Goal: Use online tool/utility: Utilize a website feature to perform a specific function

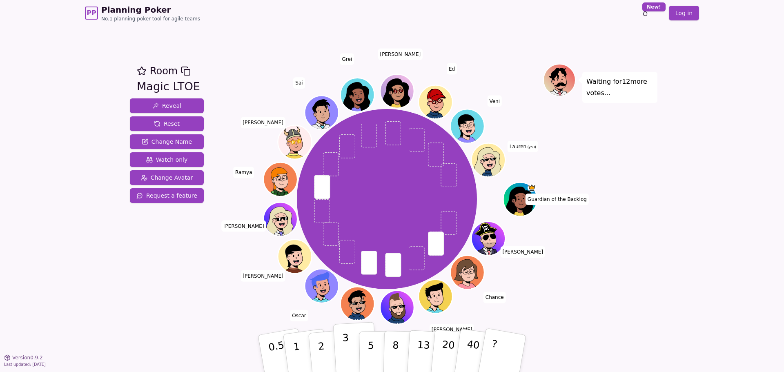
click at [352, 342] on button "3" at bounding box center [355, 354] width 45 height 64
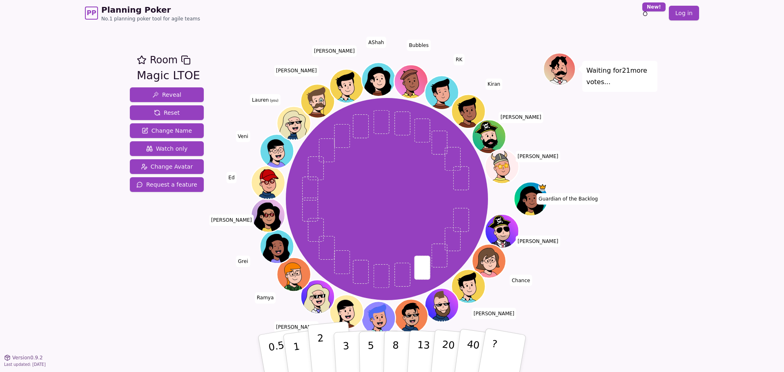
click at [326, 355] on button "2" at bounding box center [331, 353] width 47 height 65
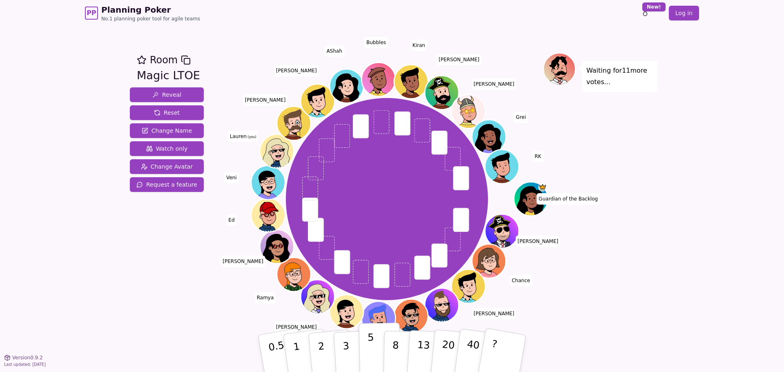
click at [375, 355] on button "5" at bounding box center [380, 354] width 42 height 62
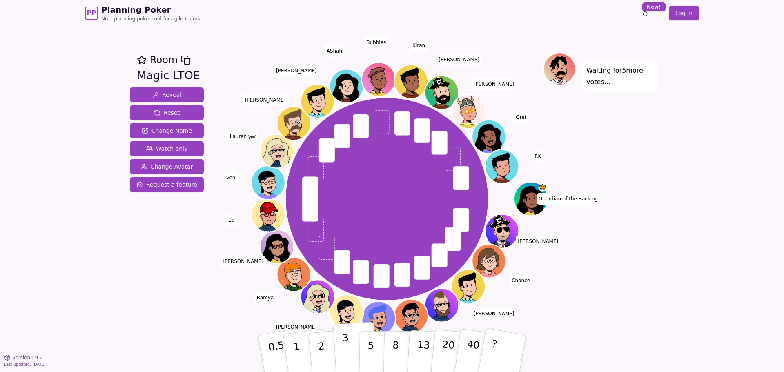
click at [351, 353] on button "3" at bounding box center [355, 354] width 45 height 64
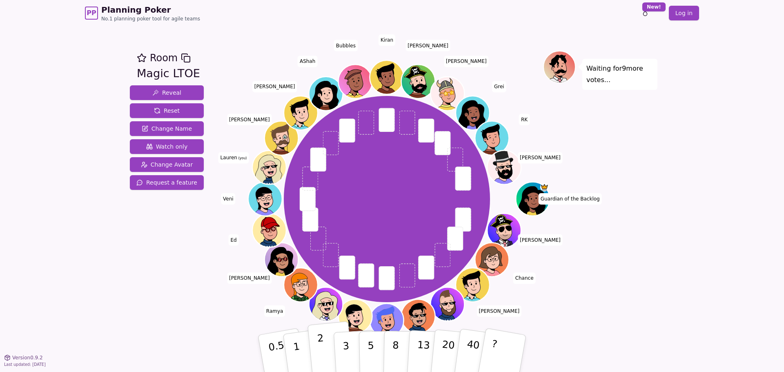
click at [320, 353] on p "2" at bounding box center [322, 354] width 11 height 45
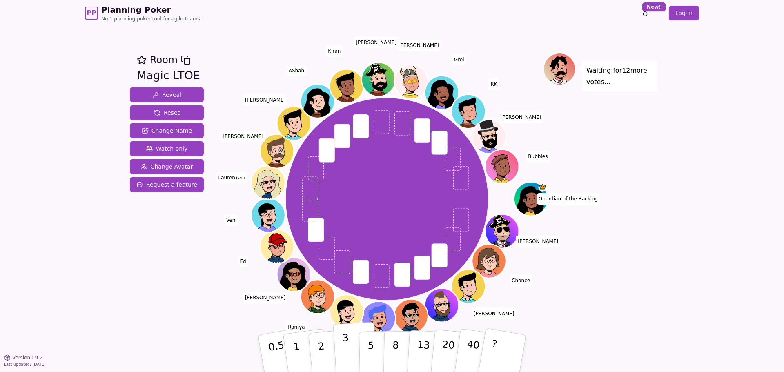
click at [345, 359] on p "3" at bounding box center [346, 354] width 9 height 45
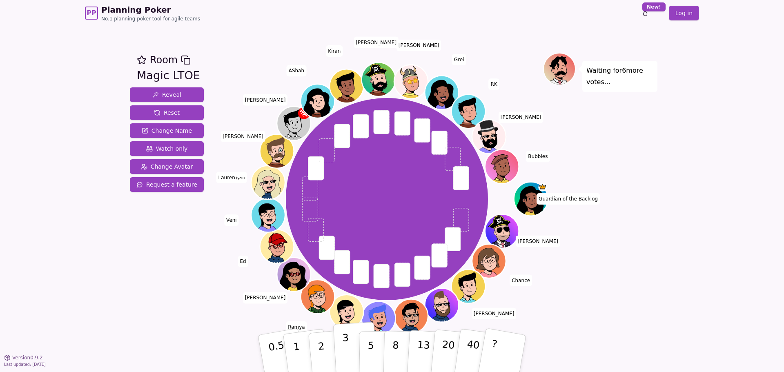
click at [349, 350] on button "3" at bounding box center [355, 354] width 45 height 64
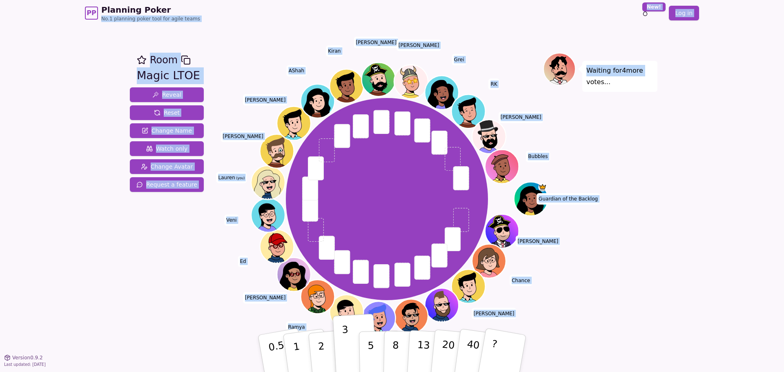
drag, startPoint x: 784, startPoint y: 52, endPoint x: 299, endPoint y: -86, distance: 504.5
click at [299, 0] on html "PP Planning Poker No.1 planning poker tool for agile teams Toggle theme New! Lo…" at bounding box center [392, 186] width 784 height 372
